Goal: Contribute content: Contribute content

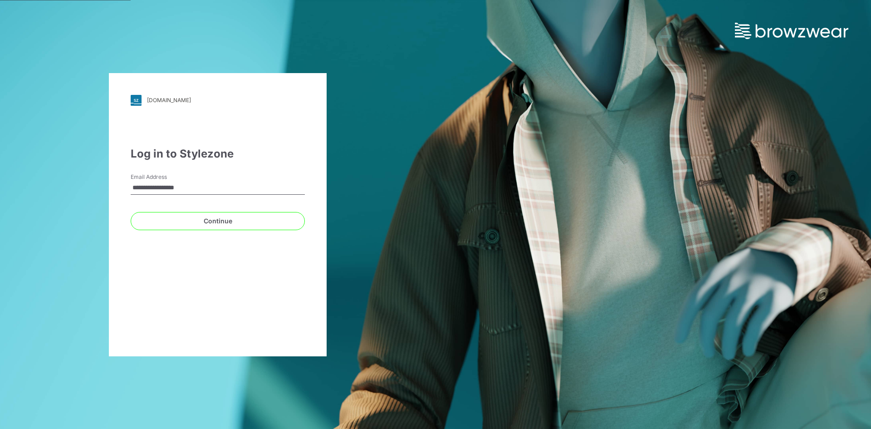
drag, startPoint x: 200, startPoint y: 190, endPoint x: 99, endPoint y: 190, distance: 101.2
click at [99, 190] on div "**********" at bounding box center [218, 214] width 436 height 429
click at [195, 275] on div "**********" at bounding box center [218, 214] width 218 height 283
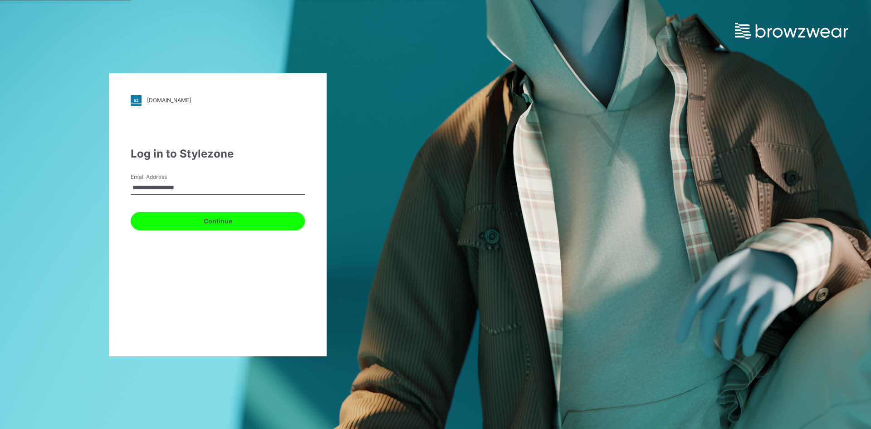
click at [199, 219] on button "Continue" at bounding box center [218, 221] width 174 height 18
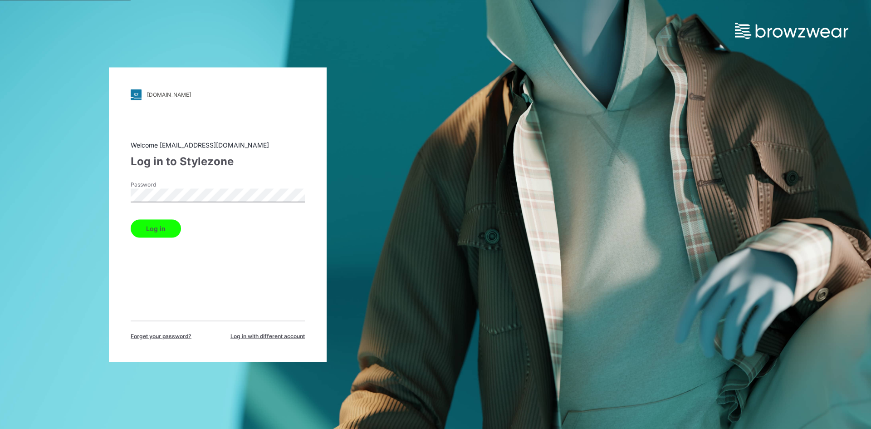
click at [157, 229] on button "Log in" at bounding box center [156, 228] width 50 height 18
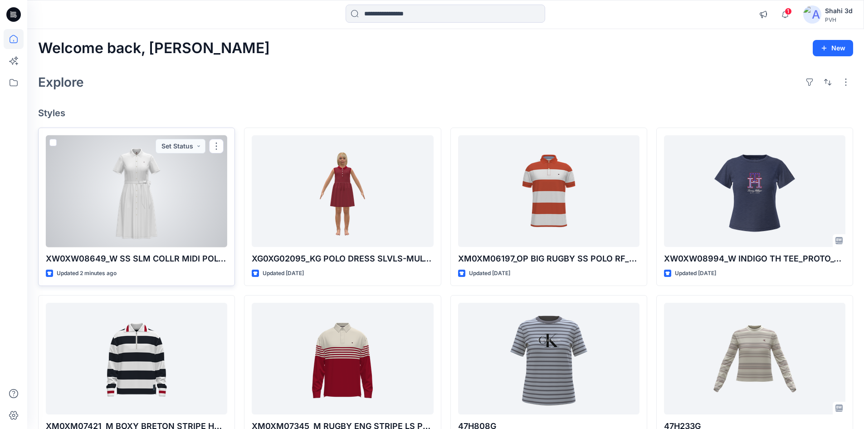
click at [173, 222] on div at bounding box center [137, 191] width 182 height 112
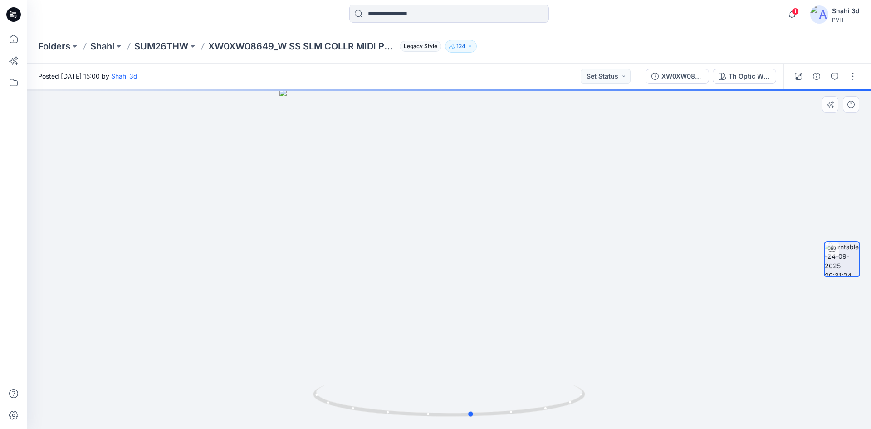
drag, startPoint x: 409, startPoint y: 232, endPoint x: 480, endPoint y: 227, distance: 70.9
click at [480, 227] on div at bounding box center [449, 259] width 844 height 340
click at [854, 77] on button "button" at bounding box center [853, 76] width 15 height 15
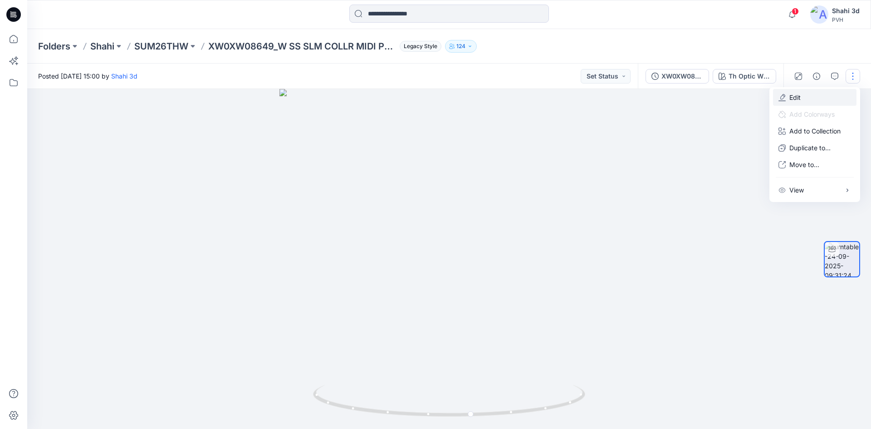
click at [790, 98] on p "Edit" at bounding box center [795, 98] width 11 height 10
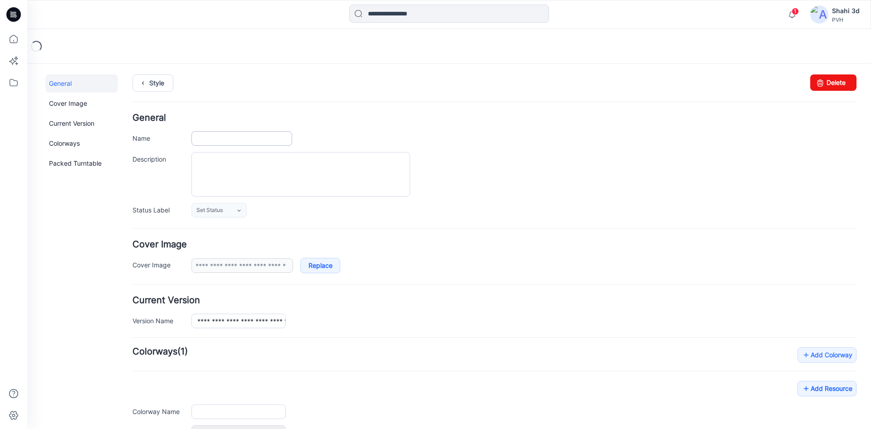
type input "**********"
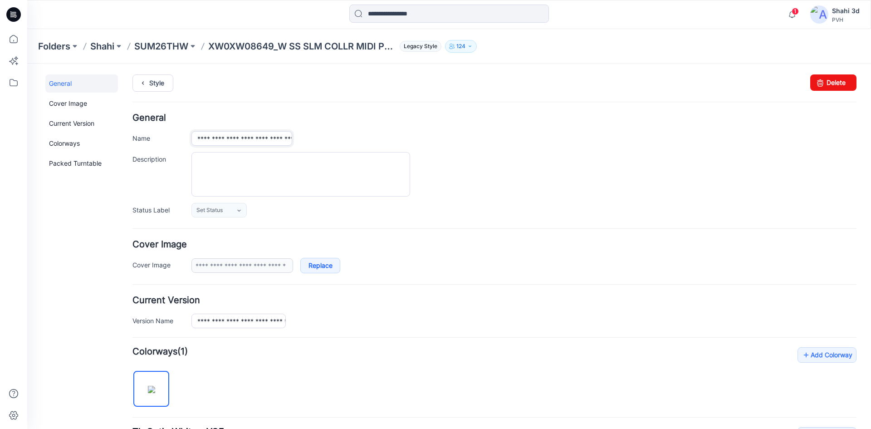
drag, startPoint x: 243, startPoint y: 139, endPoint x: 459, endPoint y: 155, distance: 216.6
click at [459, 155] on div "**********" at bounding box center [494, 165] width 724 height 104
click at [245, 171] on textarea "Description" at bounding box center [300, 174] width 219 height 44
paste textarea "**********"
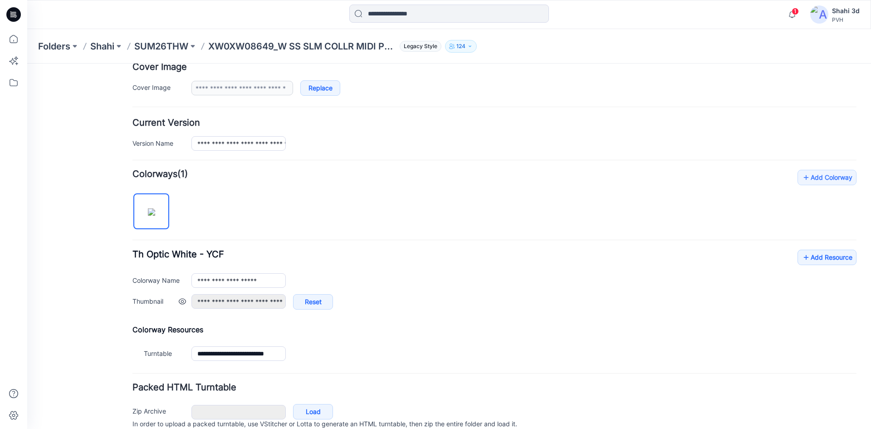
scroll to position [216, 0]
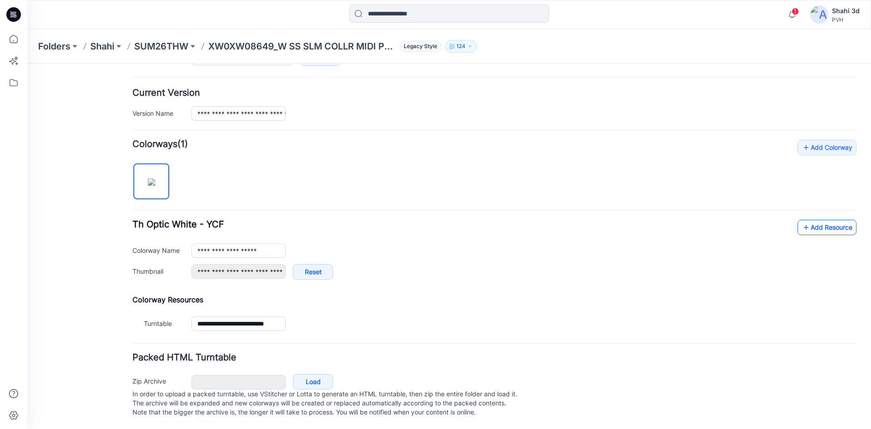
type textarea "**********"
click at [813, 221] on link "Add Resource" at bounding box center [827, 227] width 59 height 15
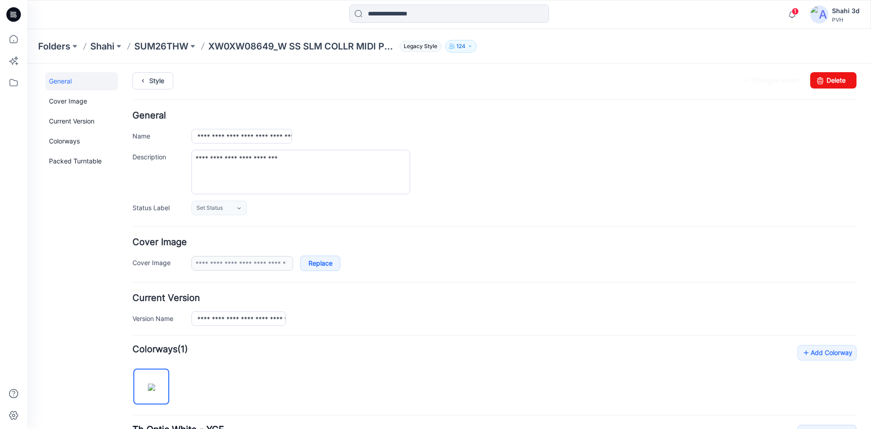
scroll to position [0, 0]
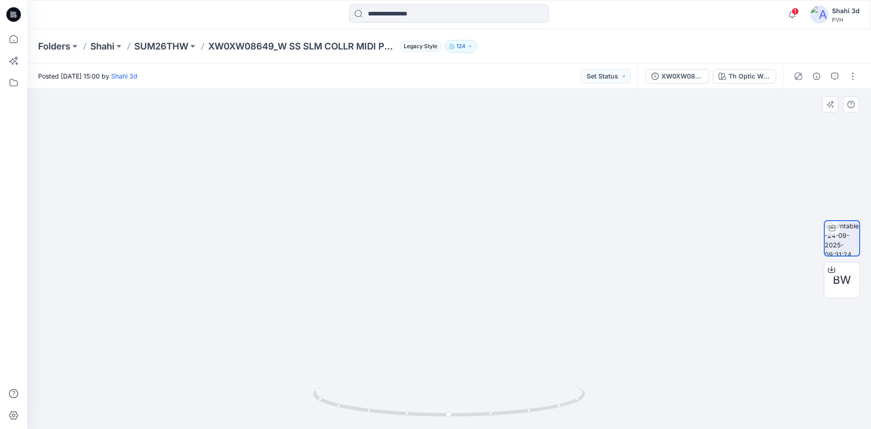
drag, startPoint x: 511, startPoint y: 174, endPoint x: 515, endPoint y: 272, distance: 98.1
drag, startPoint x: 444, startPoint y: 275, endPoint x: 427, endPoint y: 276, distance: 16.4
click at [427, 276] on div at bounding box center [449, 259] width 844 height 340
drag, startPoint x: 451, startPoint y: 266, endPoint x: 552, endPoint y: 266, distance: 100.7
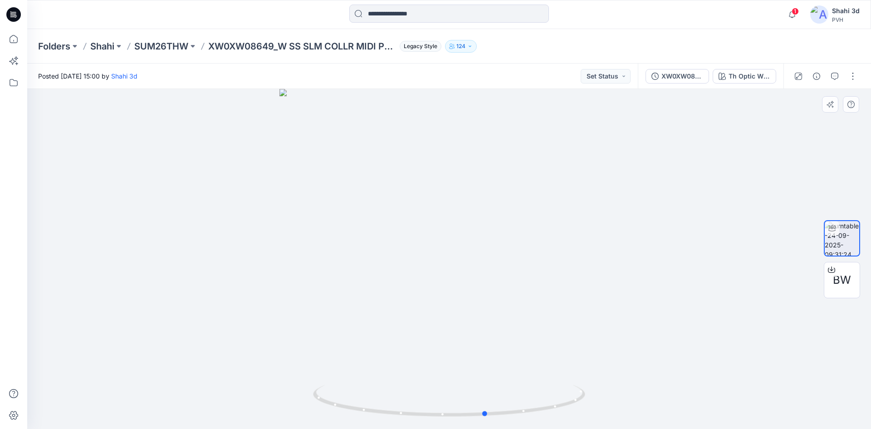
click at [552, 266] on div at bounding box center [449, 259] width 844 height 340
click at [17, 13] on icon at bounding box center [13, 14] width 15 height 15
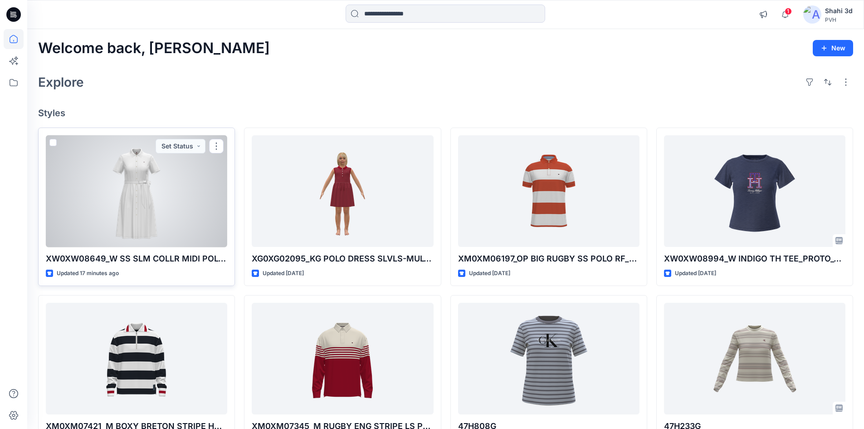
click at [132, 183] on div at bounding box center [137, 191] width 182 height 112
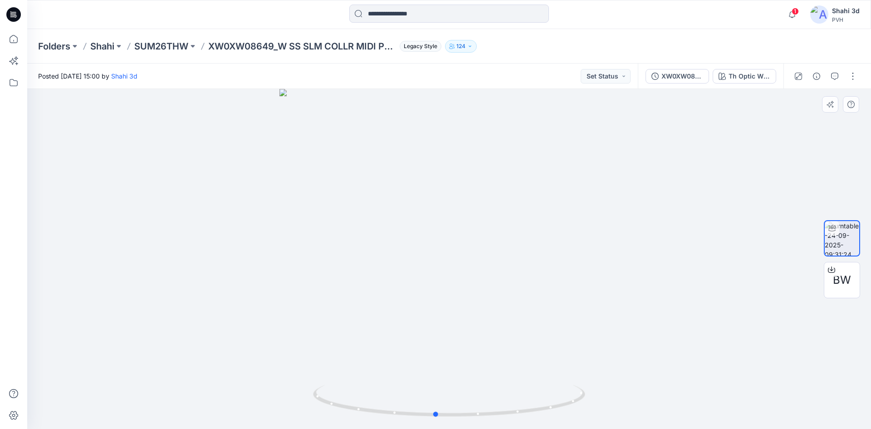
click at [456, 244] on div at bounding box center [449, 259] width 844 height 340
drag, startPoint x: 490, startPoint y: 170, endPoint x: 480, endPoint y: 362, distance: 191.8
click at [476, 387] on div at bounding box center [449, 259] width 844 height 340
drag, startPoint x: 482, startPoint y: 199, endPoint x: 491, endPoint y: 320, distance: 121.4
click at [488, 322] on img at bounding box center [434, 27] width 1703 height 804
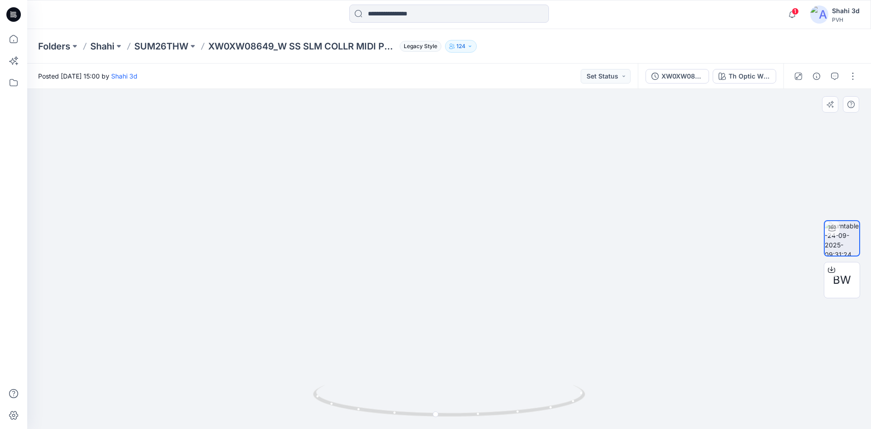
drag, startPoint x: 501, startPoint y: 235, endPoint x: 502, endPoint y: 265, distance: 30.5
click at [502, 265] on img at bounding box center [440, 98] width 1703 height 662
click at [20, 15] on icon at bounding box center [13, 14] width 15 height 15
